Goal: Information Seeking & Learning: Learn about a topic

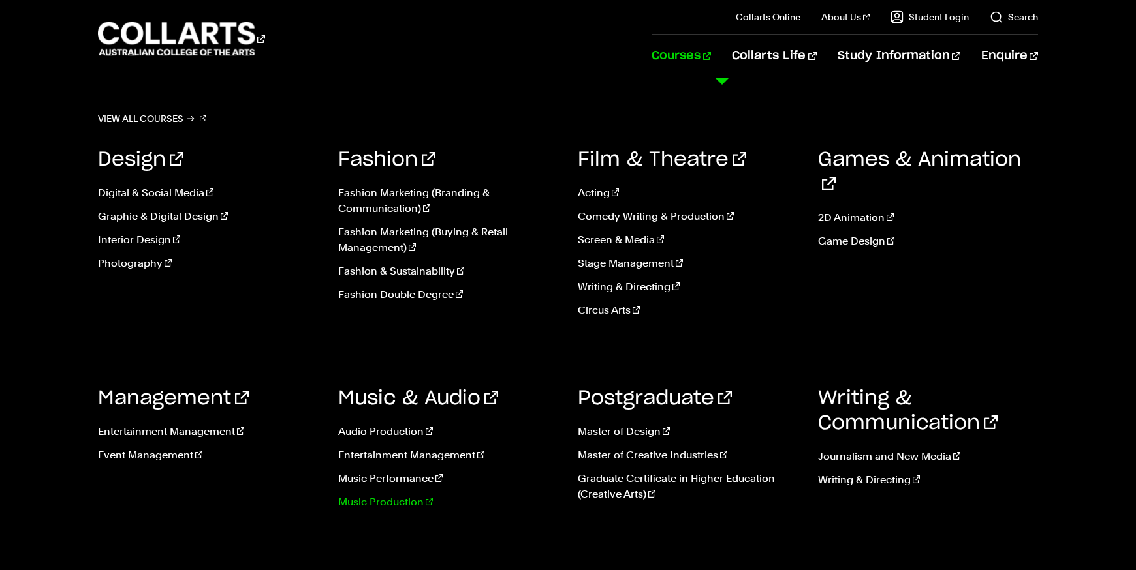
click at [403, 504] on link "Music Production" at bounding box center [448, 503] width 221 height 16
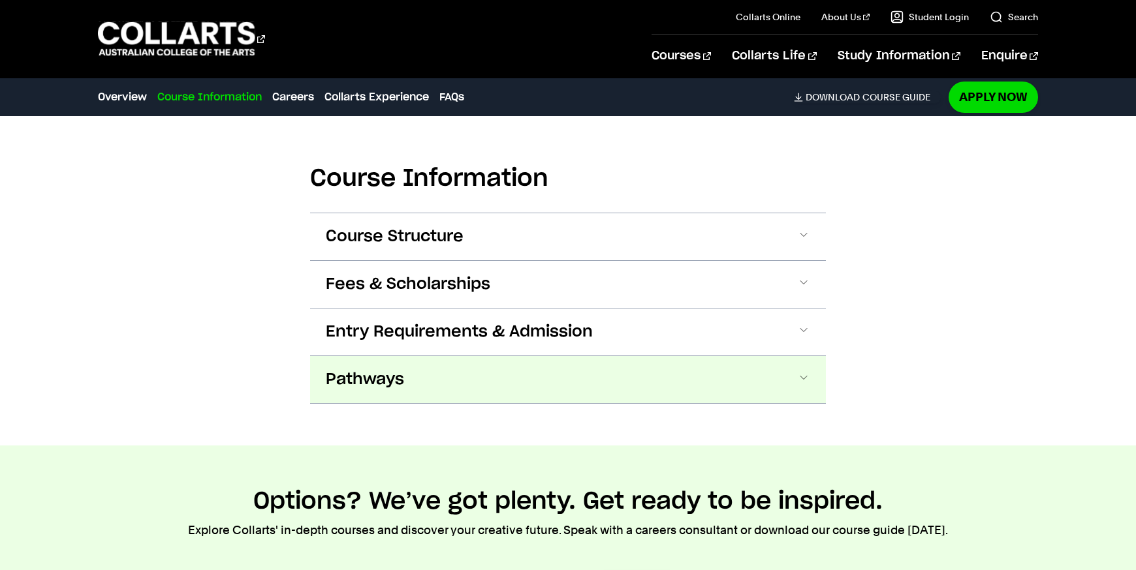
click at [599, 365] on button "Pathways" at bounding box center [568, 379] width 516 height 47
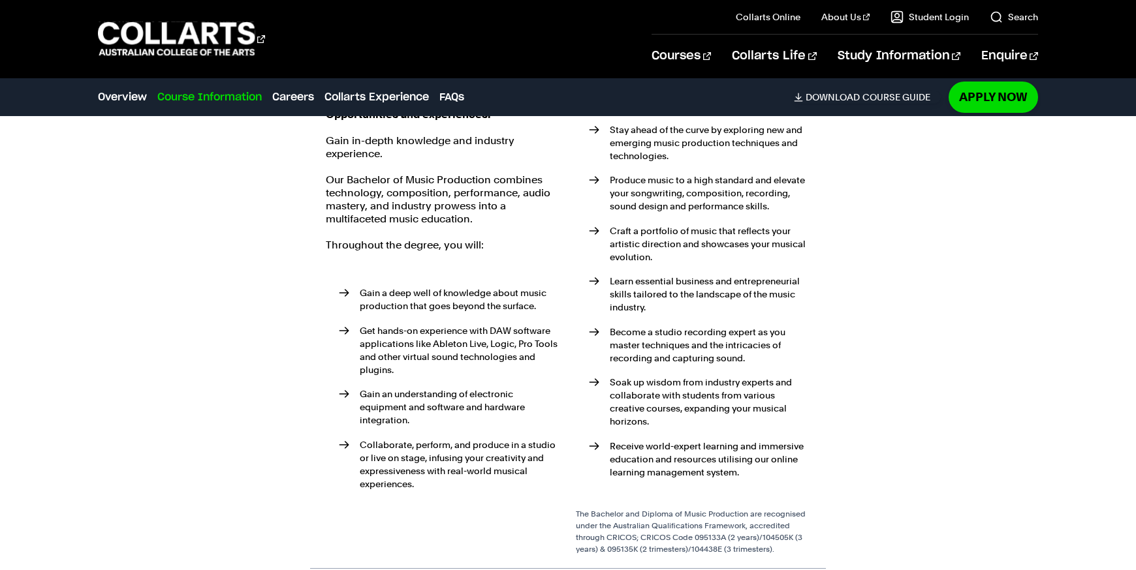
scroll to position [1940, 0]
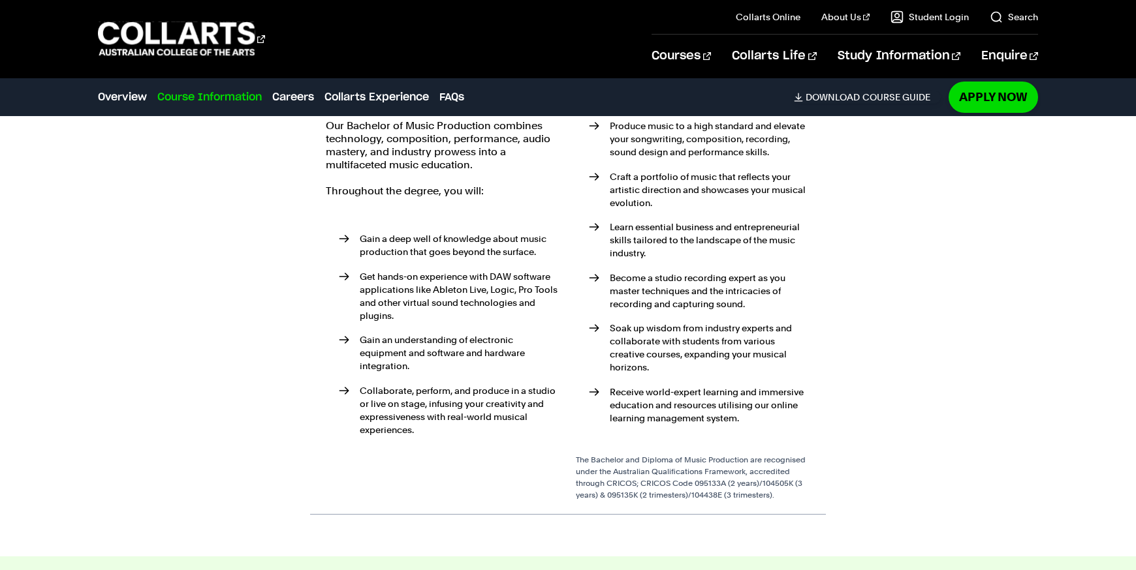
drag, startPoint x: 784, startPoint y: 465, endPoint x: 631, endPoint y: 460, distance: 152.8
click at [631, 460] on div "The Bachelor and Diploma of Music Production are recognised under the Australia…" at bounding box center [693, 477] width 234 height 47
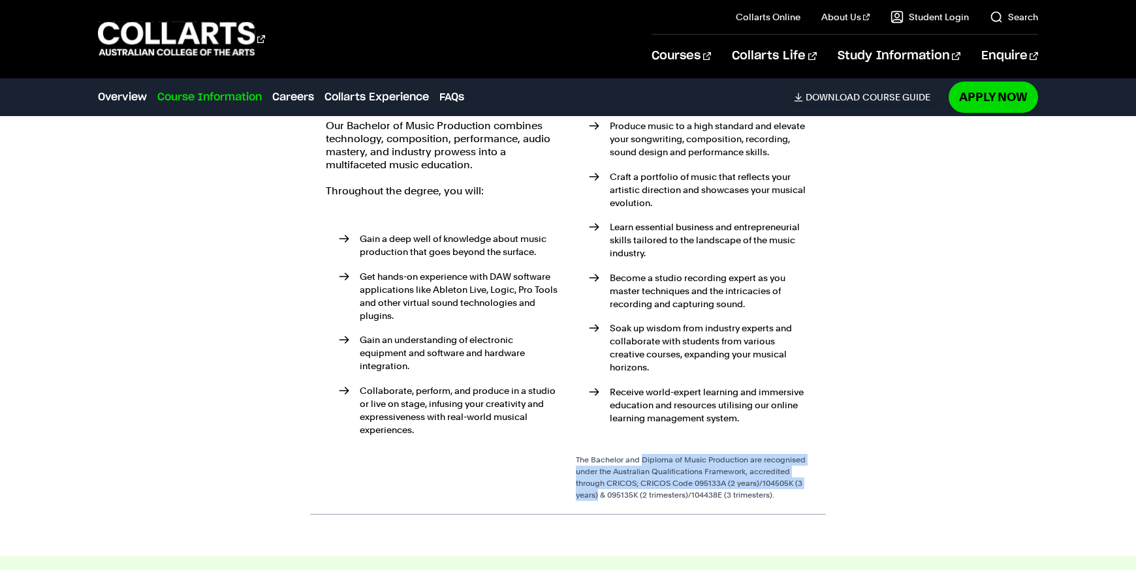
drag, startPoint x: 760, startPoint y: 450, endPoint x: 574, endPoint y: 432, distance: 187.5
click at [574, 432] on div "Opportunities and experiences. Gain in-depth knowledge and industry experience.…" at bounding box center [568, 278] width 484 height 448
copy div "The Bachelor and Diploma of Music Production are recognised under the Australia…"
